Goal: Task Accomplishment & Management: Manage account settings

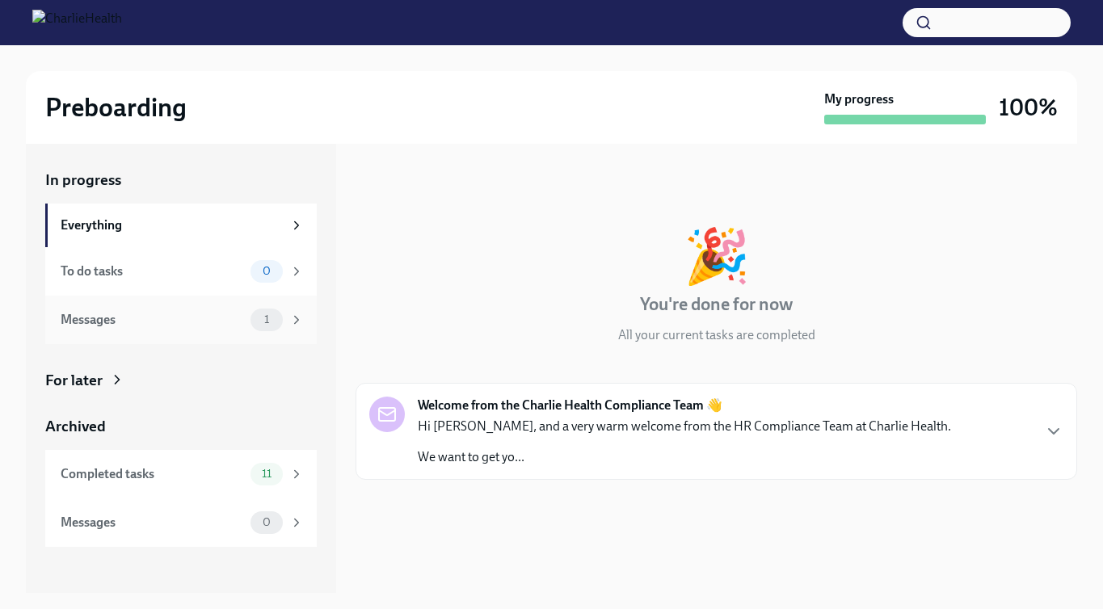
click at [136, 335] on div "Messages 1" at bounding box center [181, 320] width 272 height 48
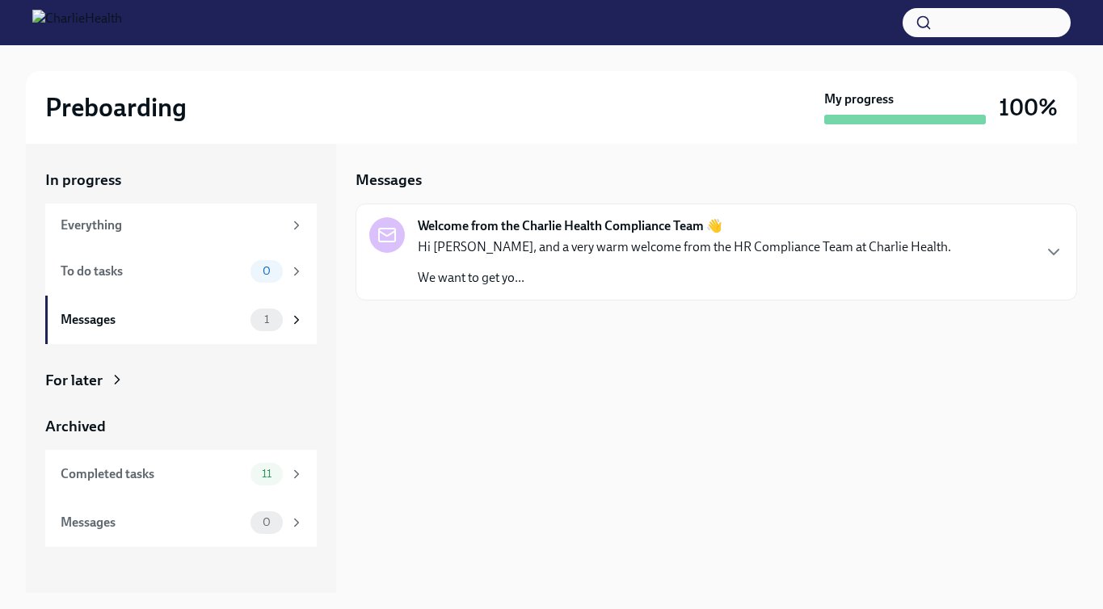
click at [611, 255] on p "Hi Adonis, and a very warm welcome from the HR Compliance Team at Charlie Healt…" at bounding box center [684, 247] width 533 height 18
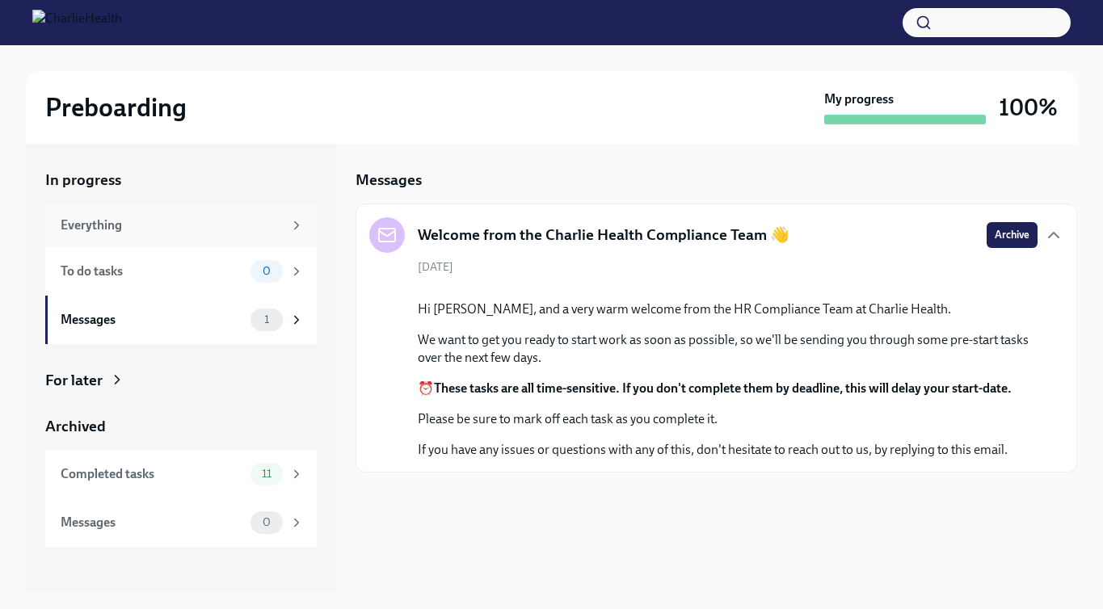
click at [170, 231] on div "Everything" at bounding box center [172, 226] width 222 height 18
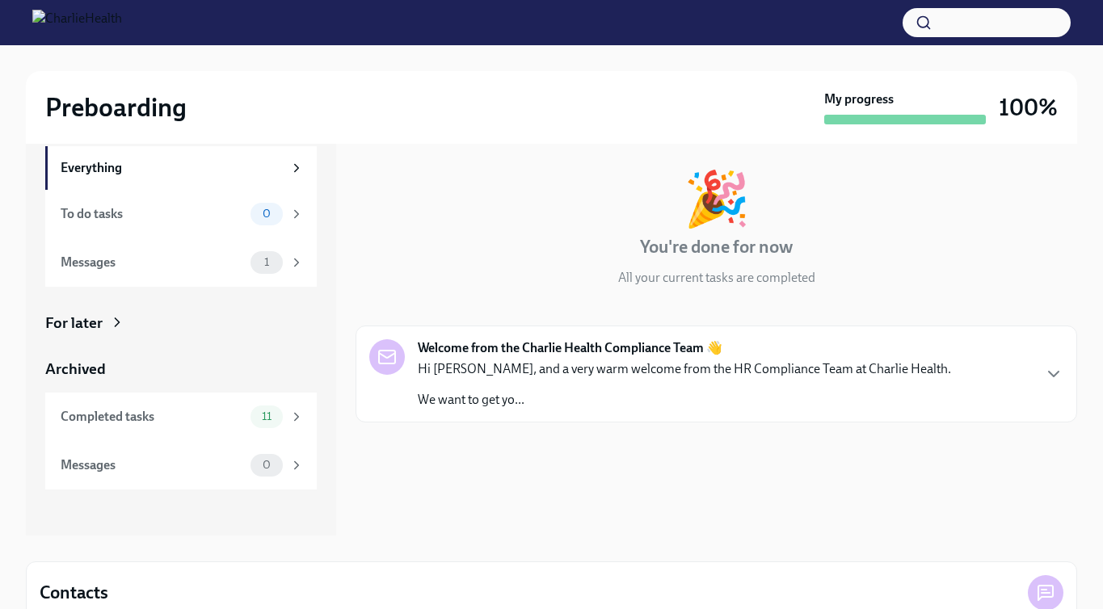
scroll to position [152, 0]
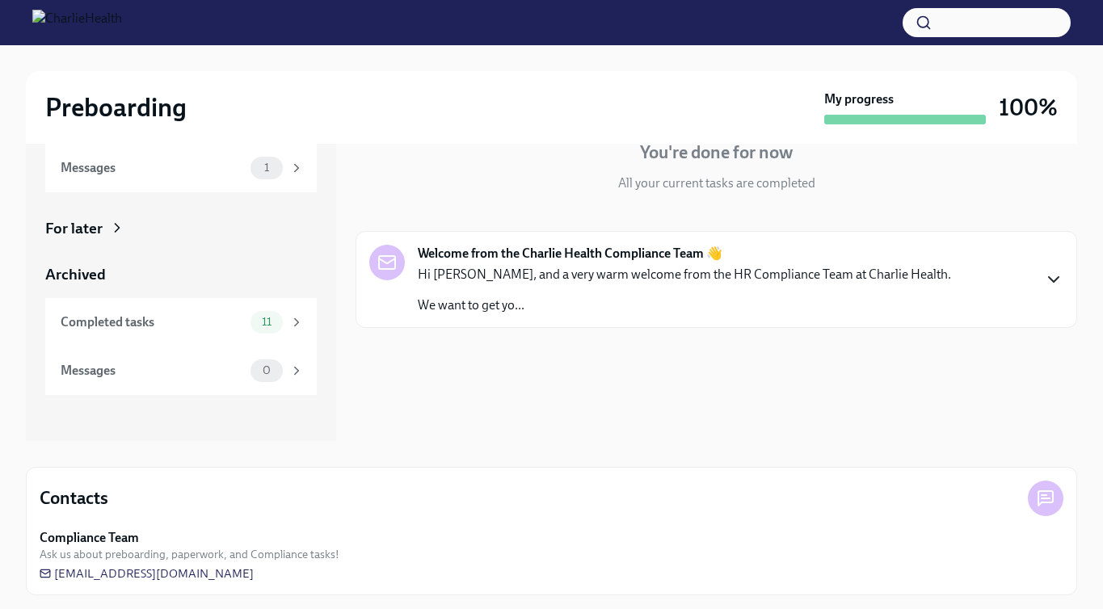
click at [1052, 287] on icon "button" at bounding box center [1053, 279] width 19 height 19
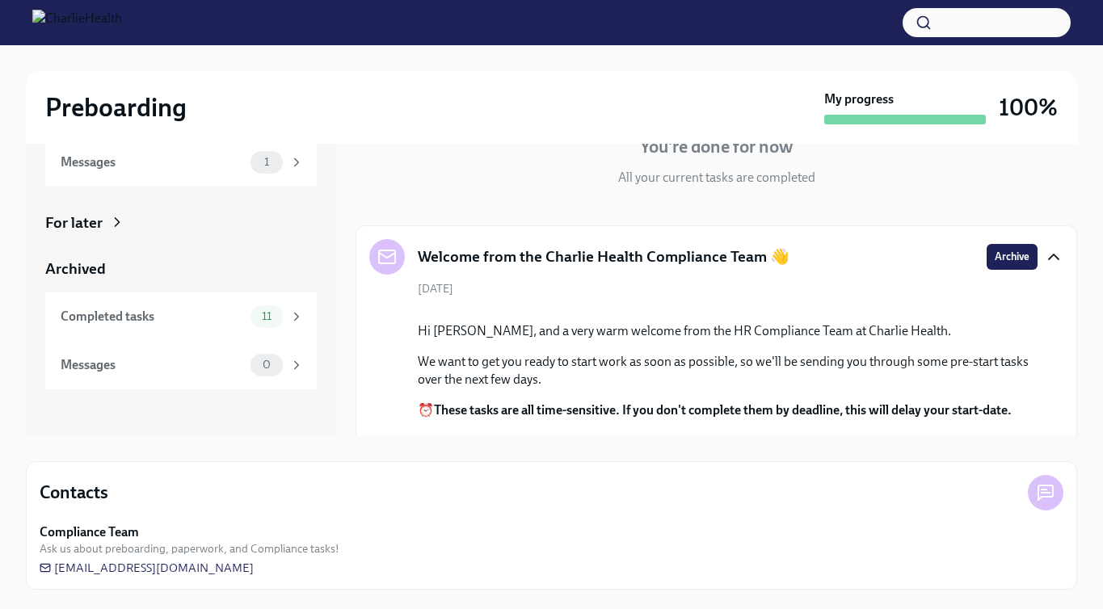
scroll to position [95, 0]
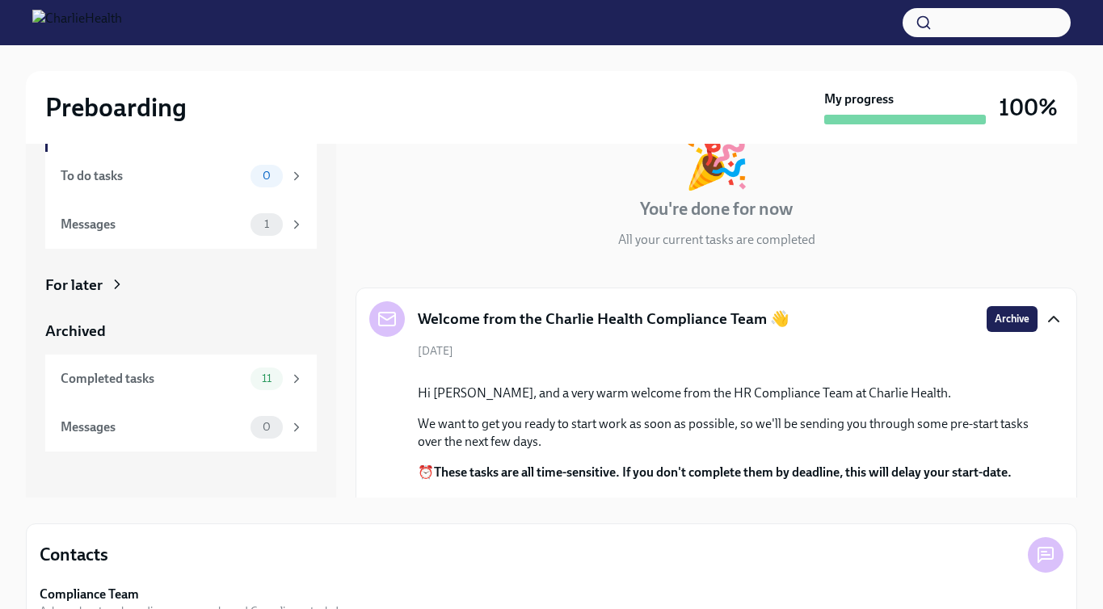
click at [92, 272] on div "In progress Everything To do tasks 0 Messages 1 For later Archived Completed ta…" at bounding box center [181, 262] width 272 height 377
click at [94, 281] on div "For later" at bounding box center [73, 285] width 57 height 21
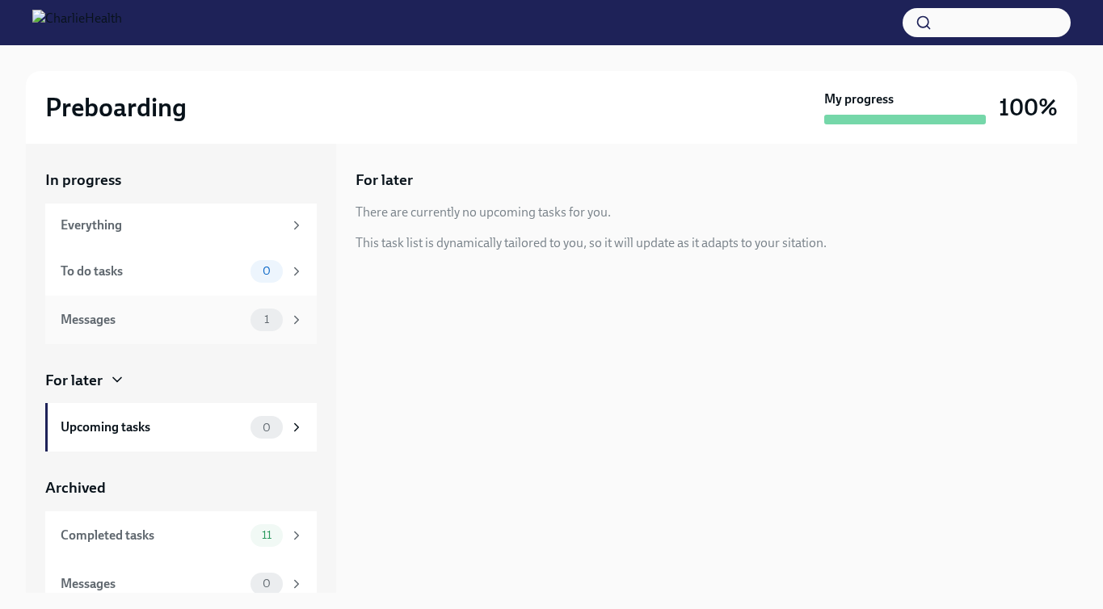
click at [215, 333] on div "Messages 1" at bounding box center [181, 320] width 272 height 48
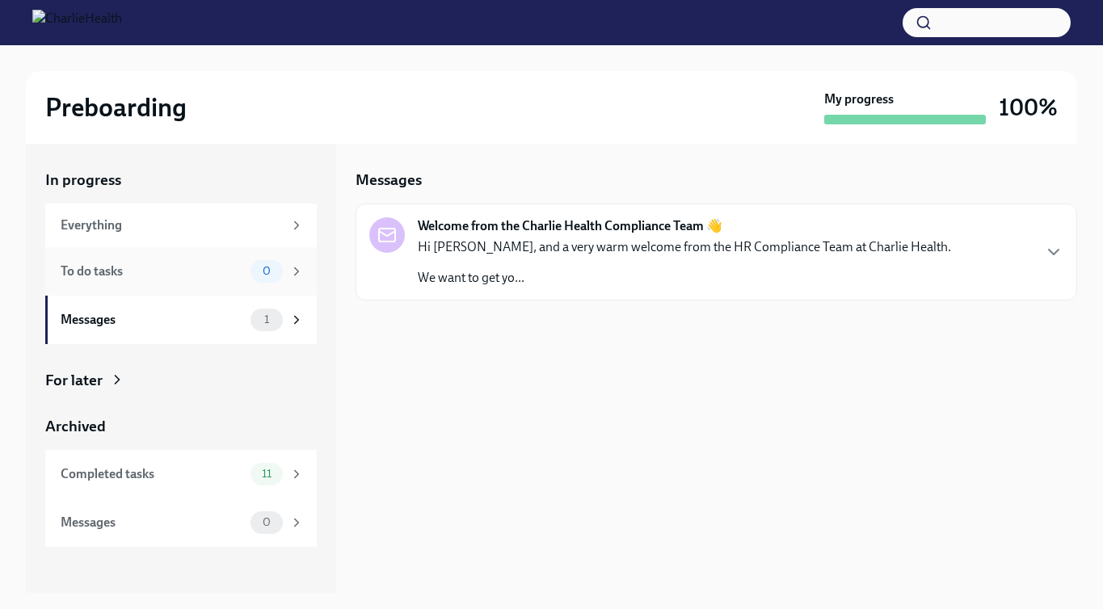
click at [204, 284] on div "To do tasks 0" at bounding box center [181, 271] width 272 height 48
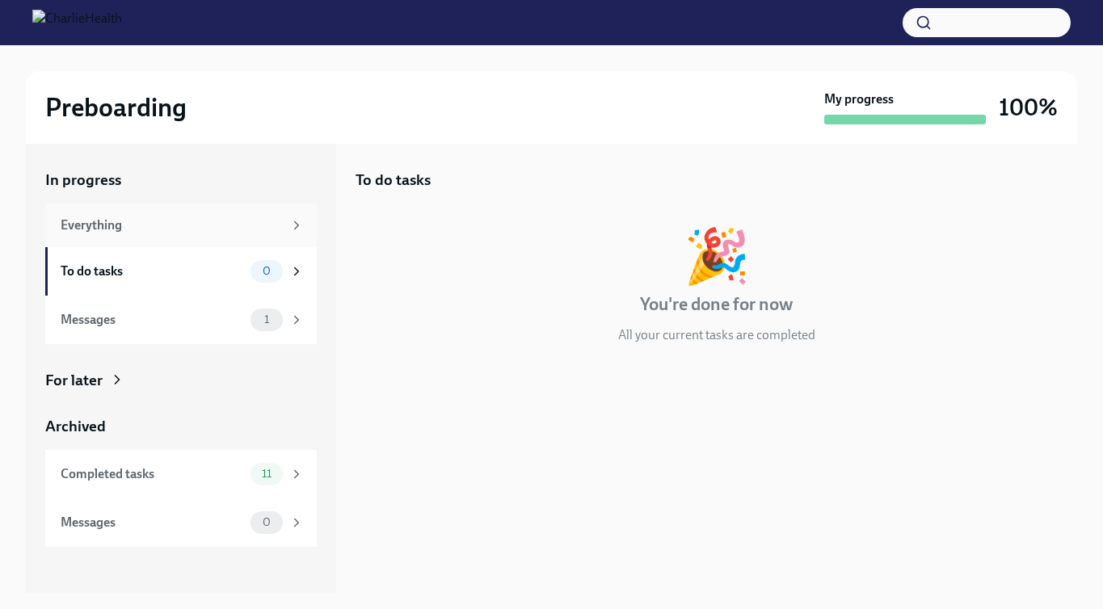
click at [190, 230] on div "Everything" at bounding box center [172, 226] width 222 height 18
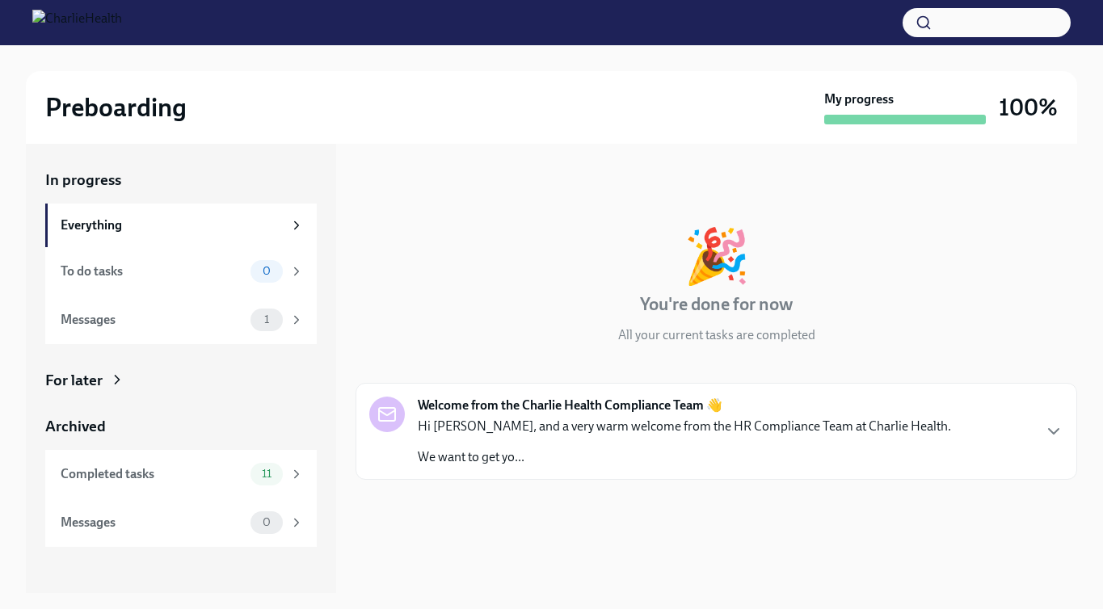
click at [48, 23] on img at bounding box center [77, 23] width 90 height 26
click at [70, 27] on img at bounding box center [77, 23] width 90 height 26
click at [117, 277] on div "To do tasks" at bounding box center [152, 272] width 183 height 18
